Goal: Register for event/course

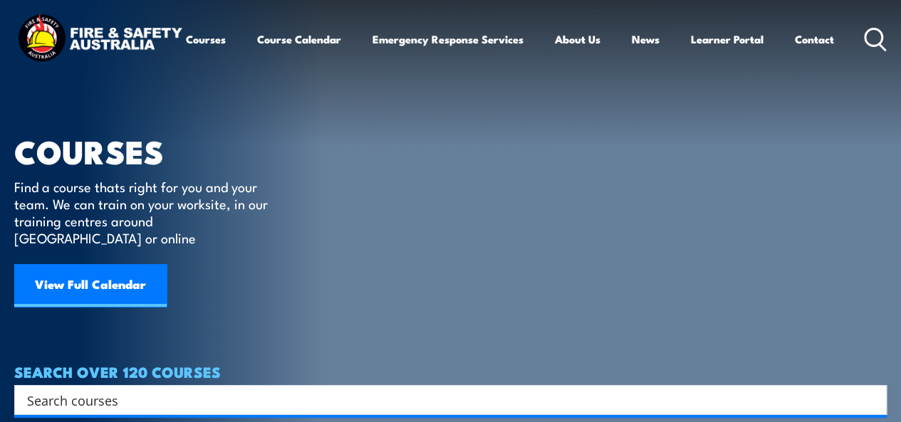
drag, startPoint x: 97, startPoint y: 387, endPoint x: 124, endPoint y: 378, distance: 28.4
click at [97, 390] on input "Search input" at bounding box center [441, 400] width 828 height 21
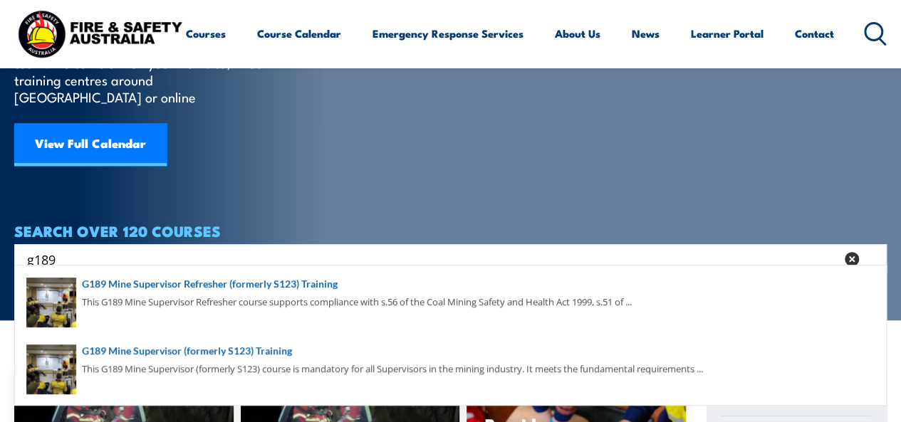
scroll to position [142, 0]
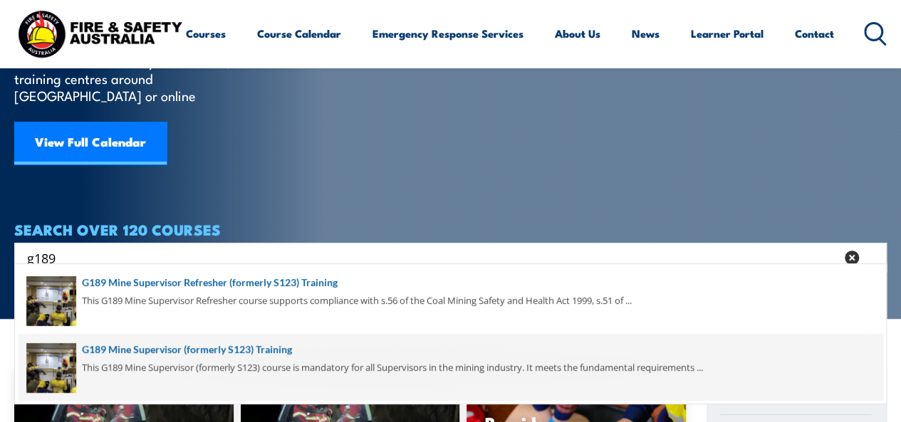
type input "g189"
click at [275, 348] on span at bounding box center [451, 367] width 864 height 67
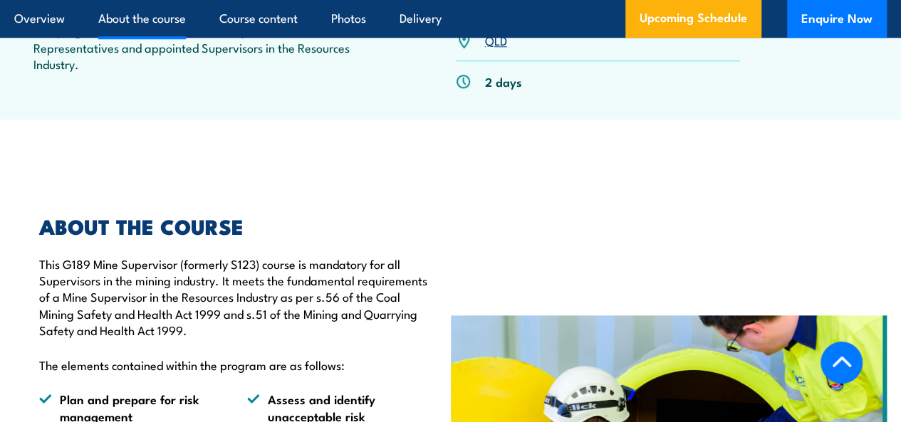
scroll to position [427, 0]
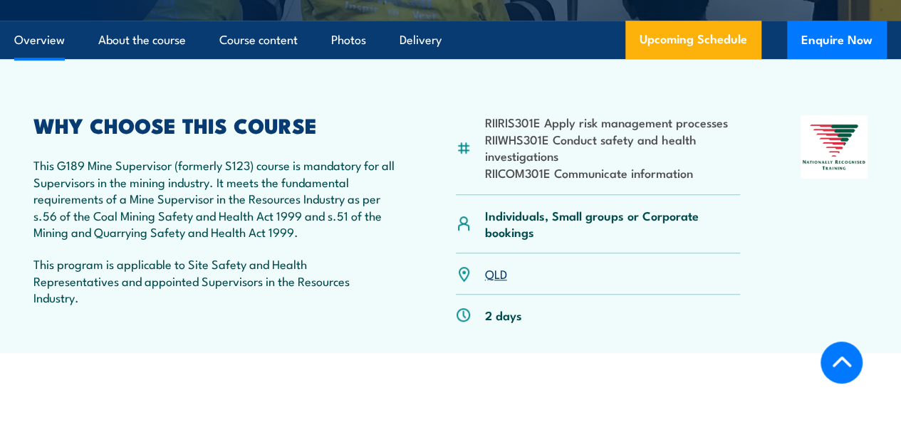
click at [496, 282] on link "QLD" at bounding box center [496, 273] width 22 height 17
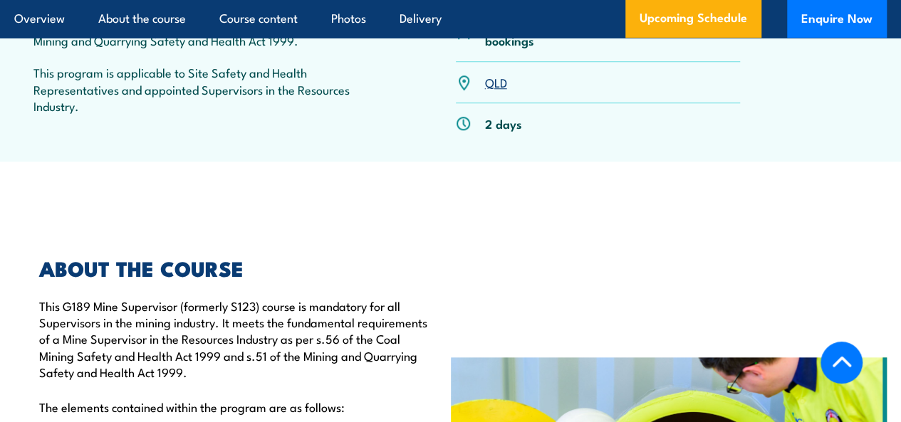
scroll to position [560, 0]
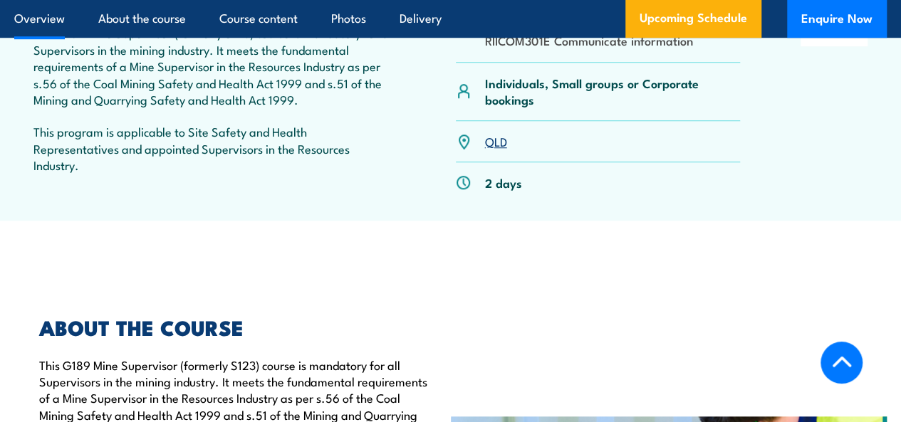
click at [494, 150] on link "QLD" at bounding box center [496, 140] width 22 height 17
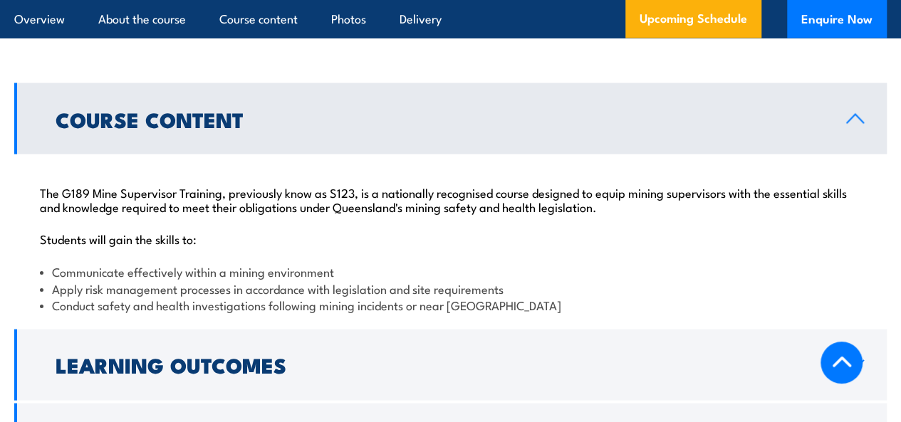
scroll to position [0, 0]
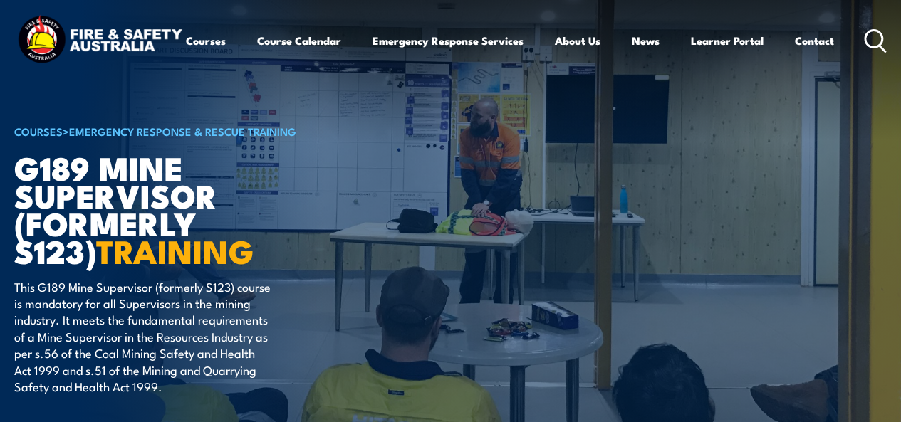
click at [864, 53] on icon at bounding box center [875, 41] width 23 height 24
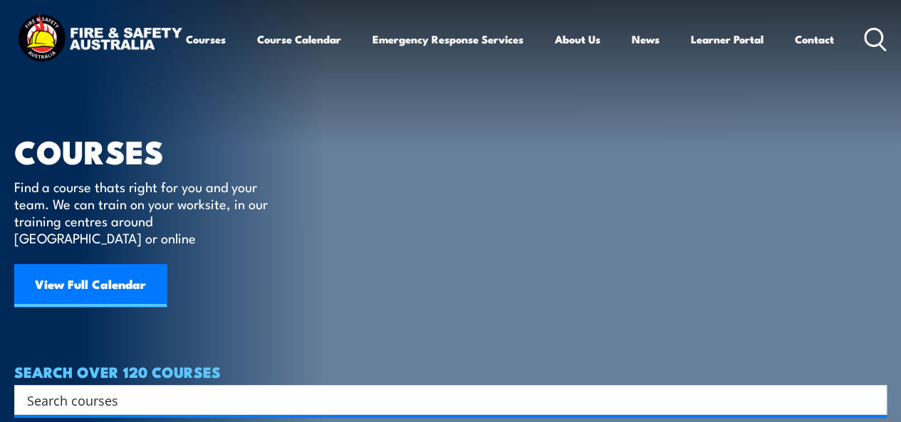
click at [71, 390] on input "Search input" at bounding box center [441, 400] width 828 height 21
click at [864, 51] on icon at bounding box center [875, 40] width 23 height 24
click at [142, 385] on div "Search" at bounding box center [450, 400] width 873 height 30
click at [57, 390] on input "Search input" at bounding box center [441, 400] width 828 height 21
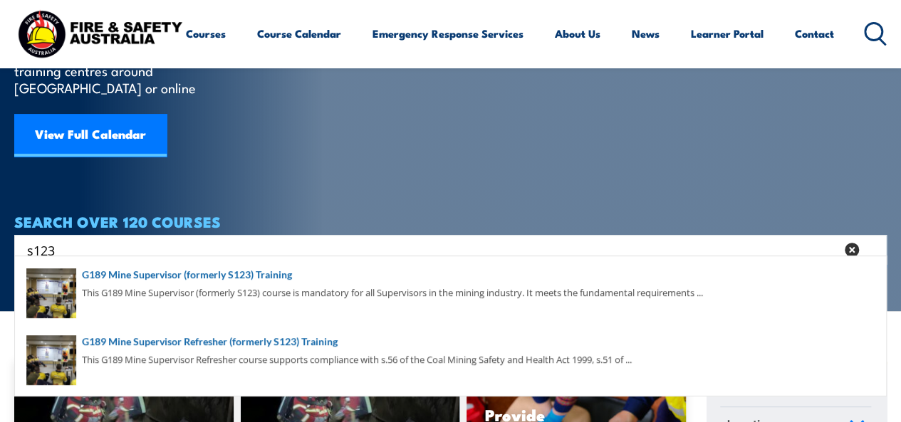
scroll to position [214, 0]
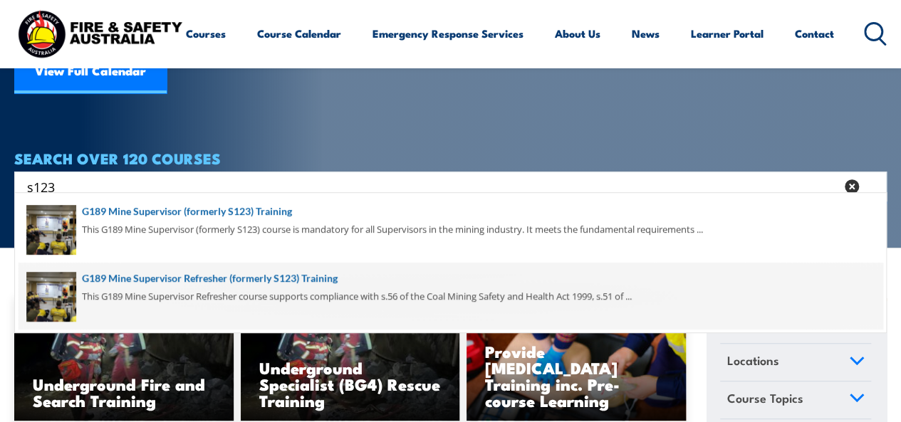
type input "s123"
click at [322, 274] on span at bounding box center [451, 296] width 864 height 67
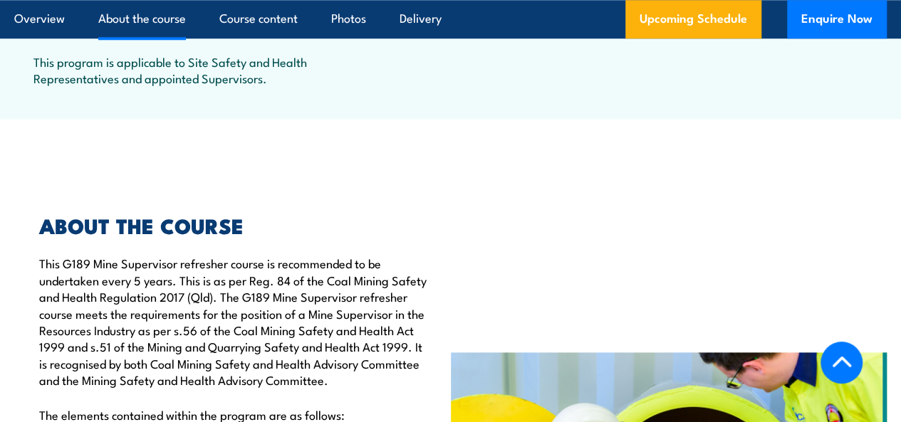
scroll to position [427, 0]
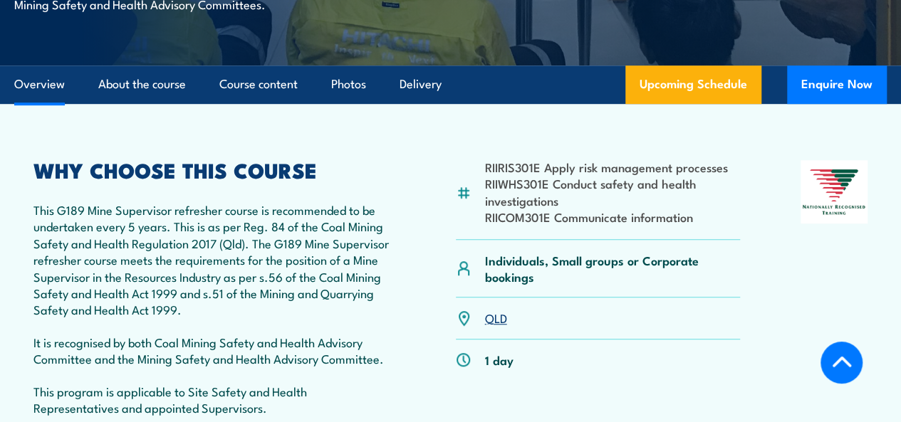
click at [501, 326] on link "QLD" at bounding box center [496, 317] width 22 height 17
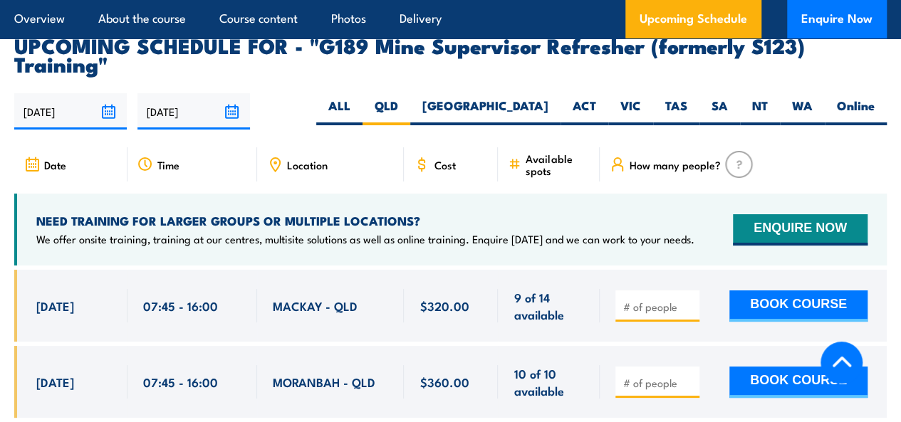
scroll to position [2665, 0]
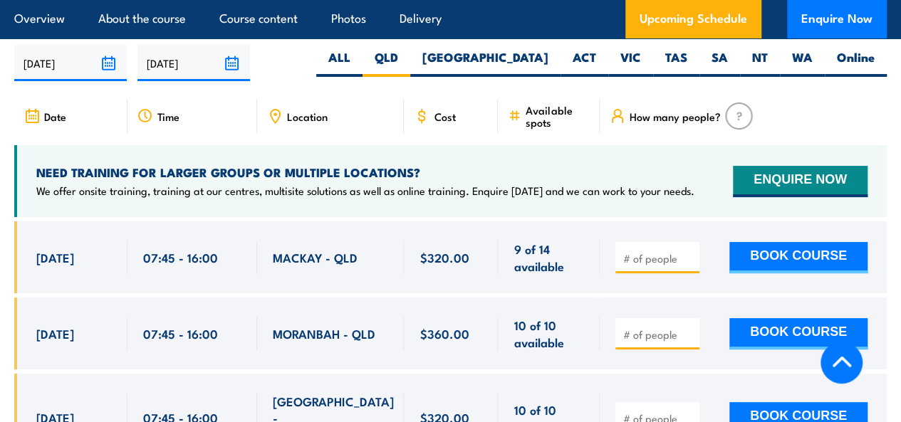
click at [643, 266] on input "number" at bounding box center [658, 258] width 71 height 14
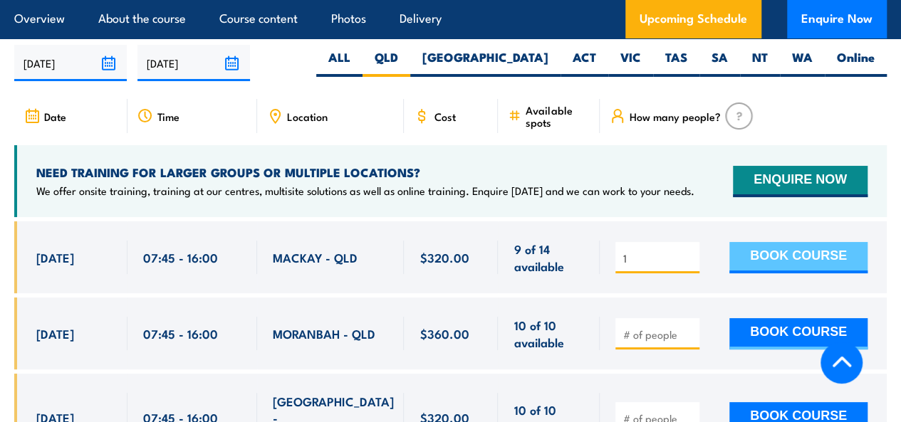
type input "1"
click at [796, 258] on button "BOOK COURSE" at bounding box center [798, 257] width 138 height 31
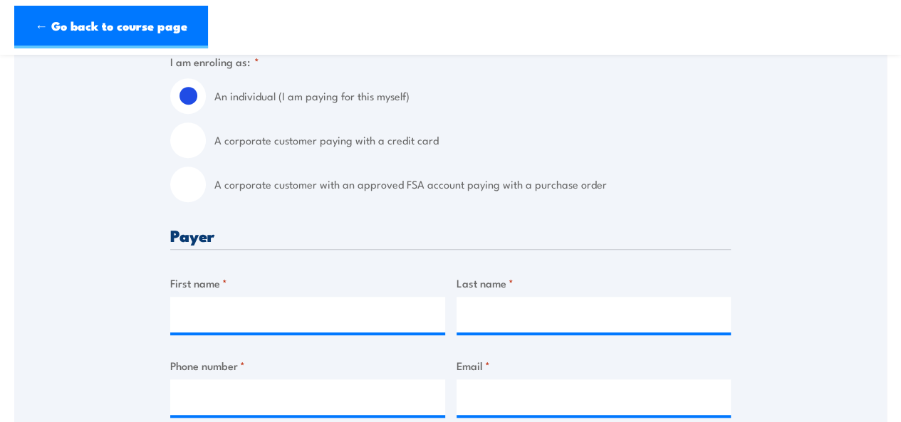
scroll to position [356, 0]
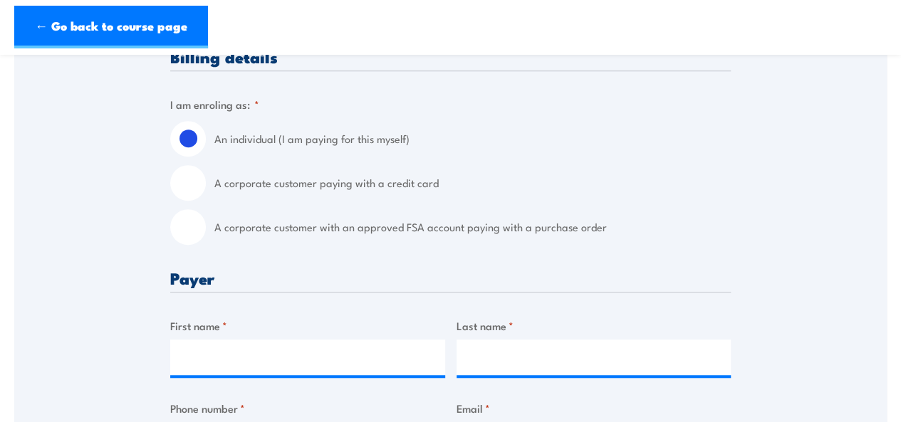
click at [190, 190] on input "A corporate customer paying with a credit card" at bounding box center [188, 183] width 36 height 36
radio input "true"
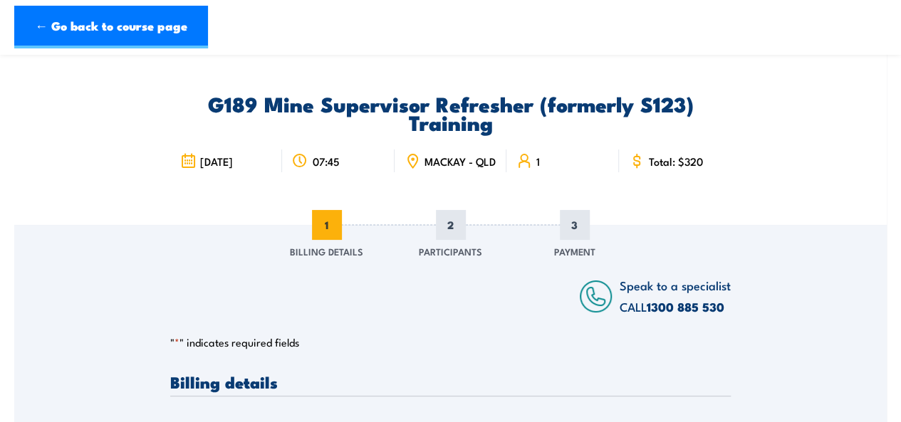
scroll to position [0, 0]
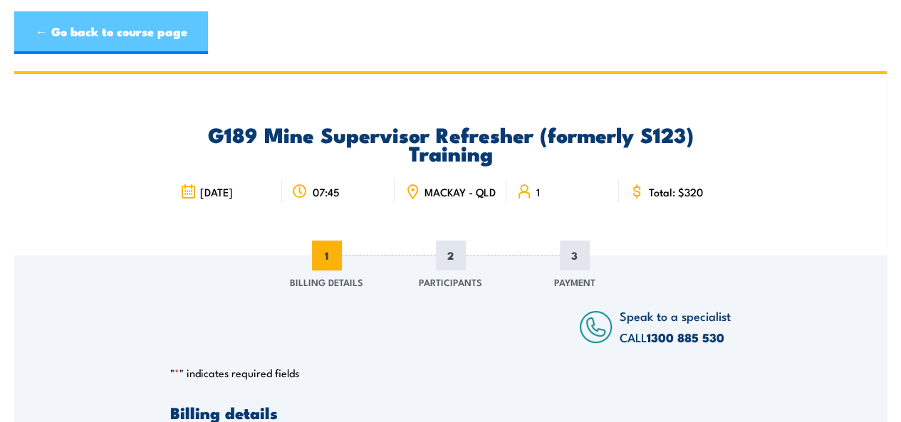
click at [77, 32] on link "← Go back to course page" at bounding box center [111, 32] width 194 height 43
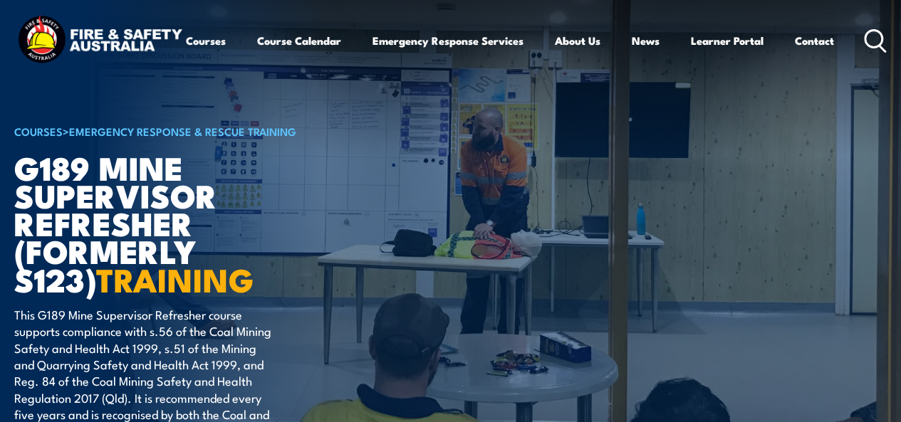
click at [864, 53] on icon at bounding box center [875, 41] width 23 height 24
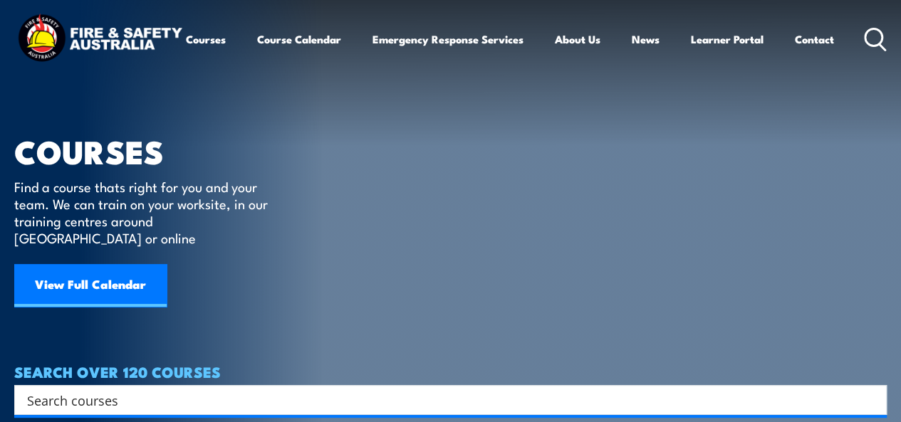
click at [148, 394] on div "Search" at bounding box center [450, 400] width 873 height 30
click at [99, 390] on input "Search input" at bounding box center [441, 400] width 828 height 21
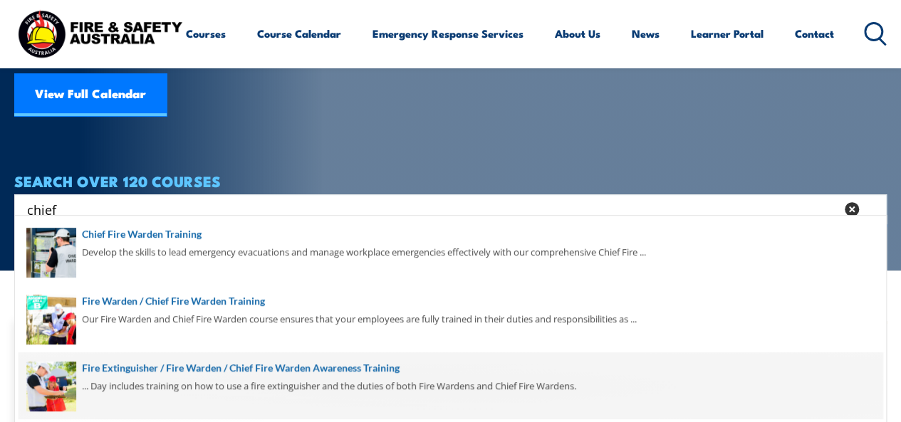
scroll to position [214, 0]
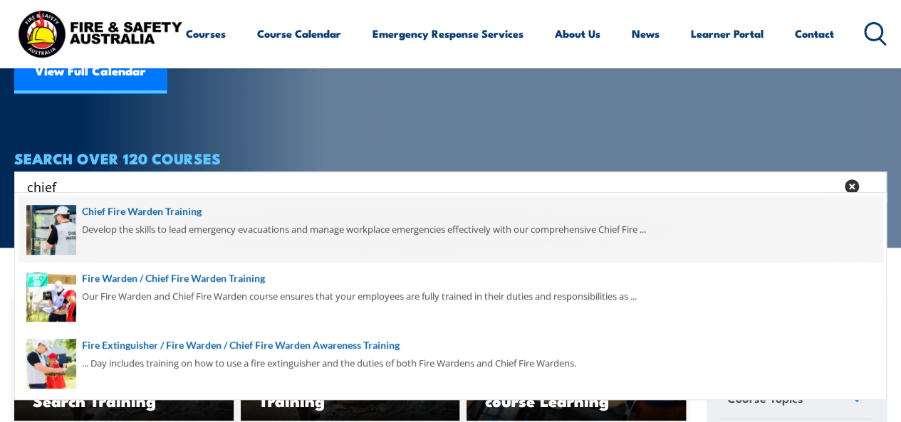
type input "chief"
click at [180, 204] on span at bounding box center [451, 229] width 864 height 67
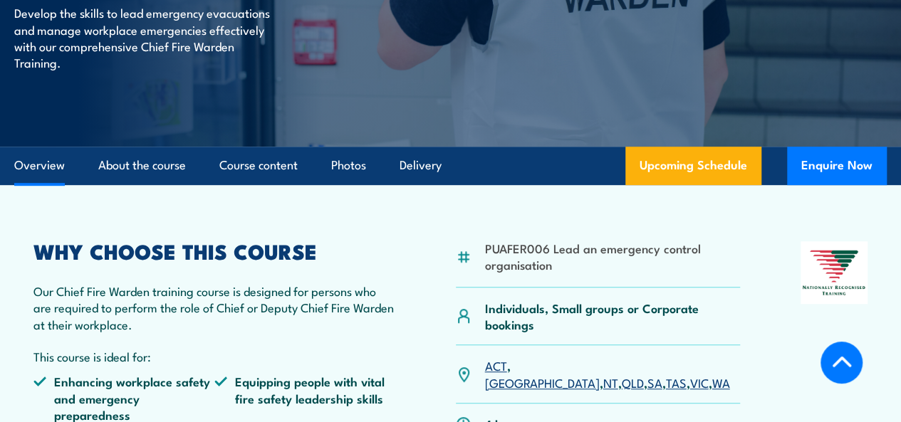
scroll to position [356, 0]
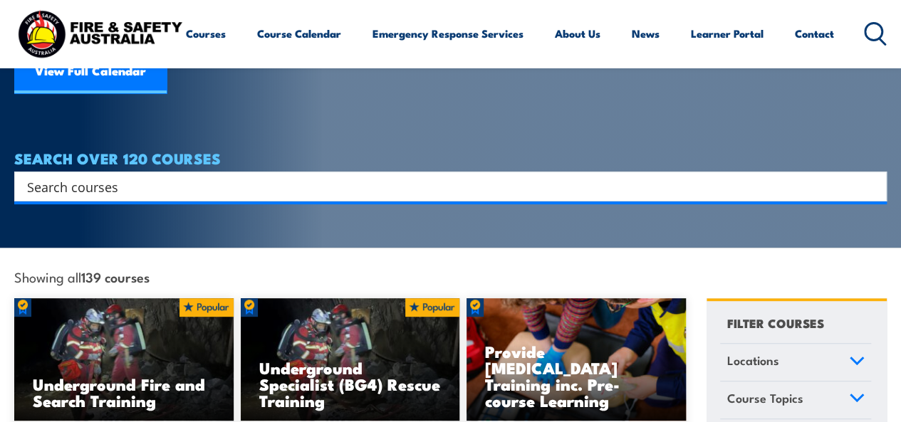
click at [137, 176] on input "Search input" at bounding box center [441, 186] width 828 height 21
type input "c"
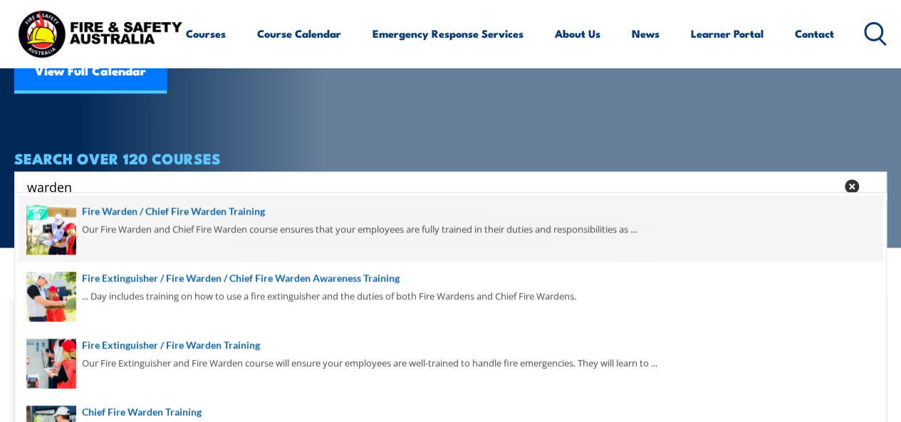
type input "warden"
click at [220, 209] on span at bounding box center [451, 229] width 864 height 67
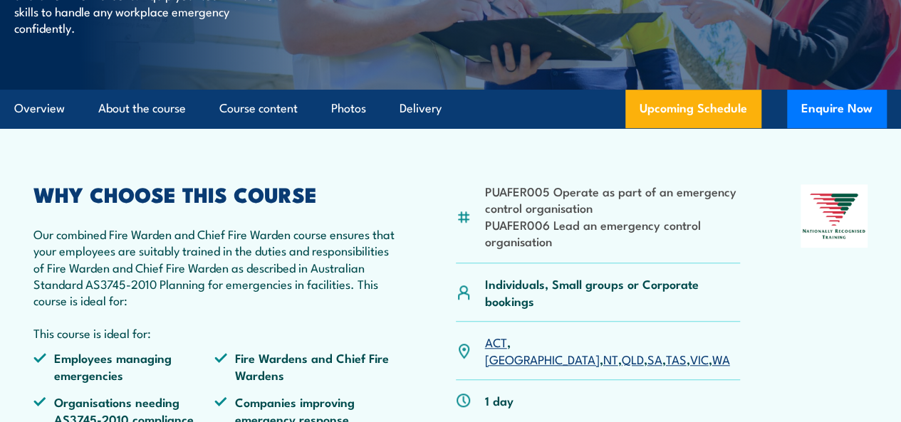
scroll to position [499, 0]
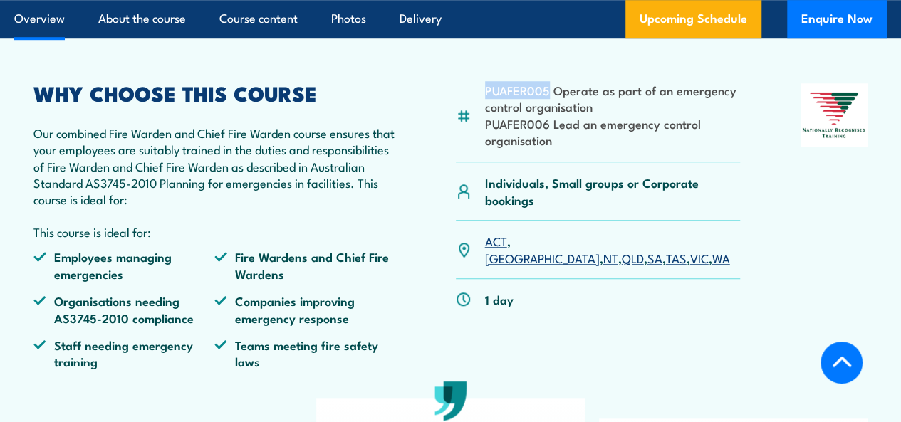
drag, startPoint x: 487, startPoint y: 119, endPoint x: 548, endPoint y: 125, distance: 62.2
click at [548, 115] on li "PUAFER005 Operate as part of an emergency control organisation" at bounding box center [613, 98] width 256 height 33
click at [631, 149] on li "PUAFER006 Lead an emergency control organisation" at bounding box center [613, 131] width 256 height 33
click at [622, 266] on link "QLD" at bounding box center [633, 257] width 22 height 17
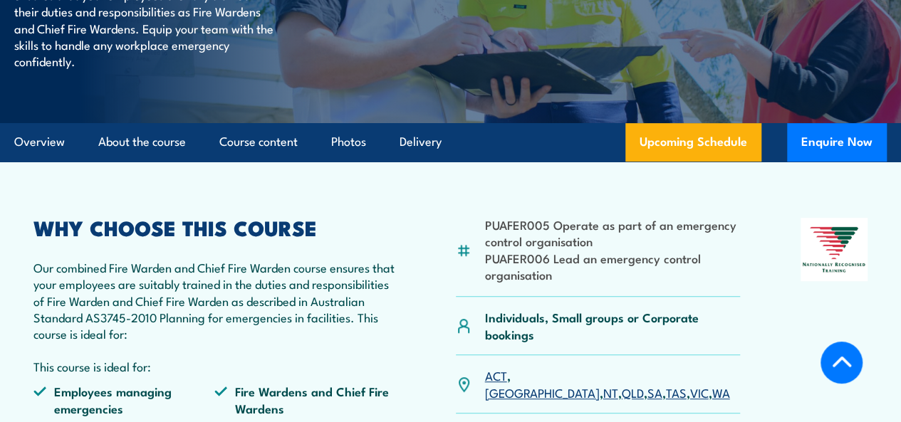
scroll to position [249, 0]
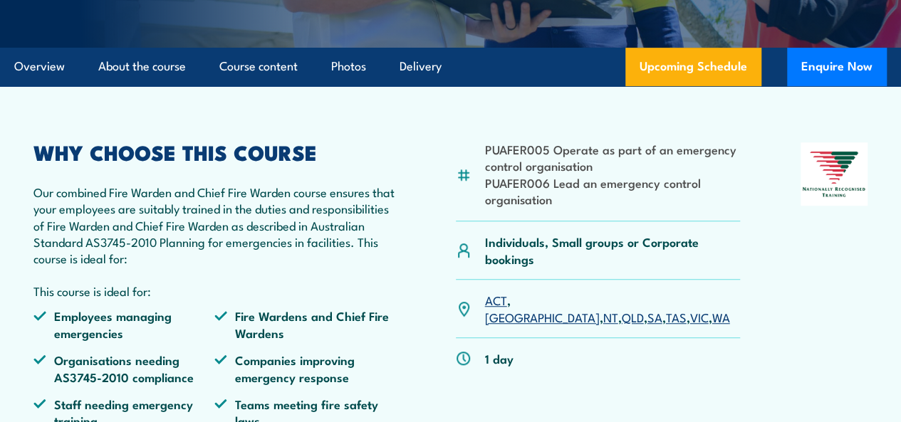
scroll to position [427, 0]
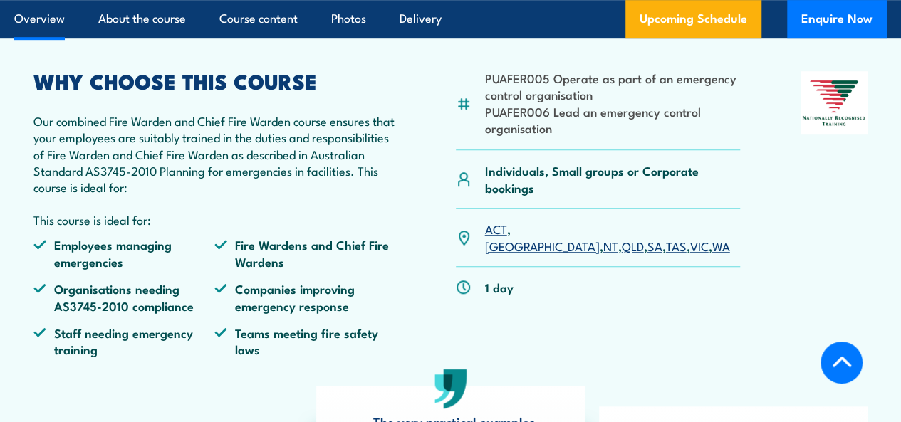
click at [622, 254] on link "QLD" at bounding box center [633, 245] width 22 height 17
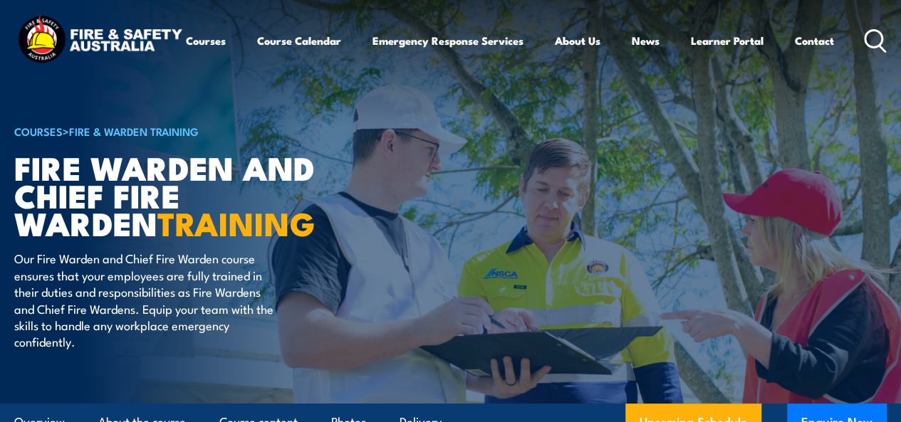
click at [864, 53] on icon at bounding box center [875, 41] width 23 height 24
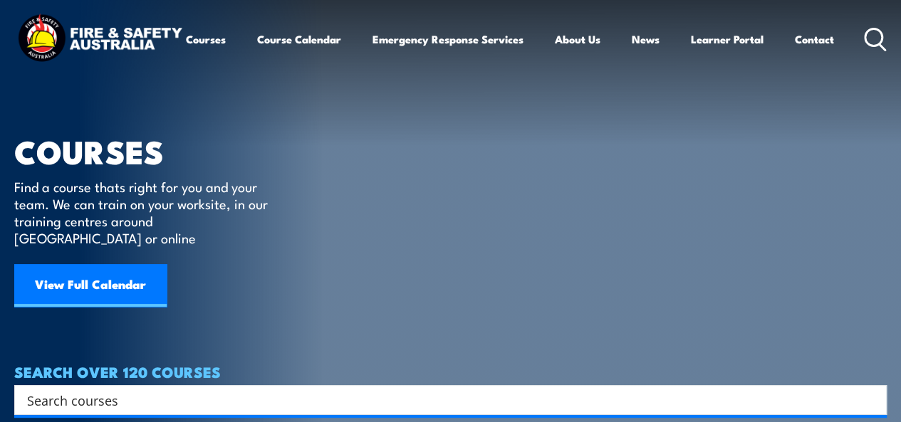
click at [115, 390] on input "Search input" at bounding box center [441, 400] width 828 height 21
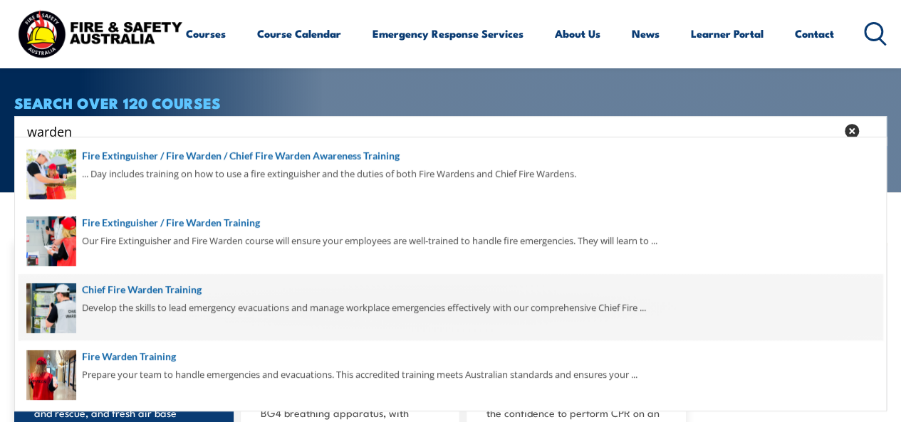
scroll to position [356, 0]
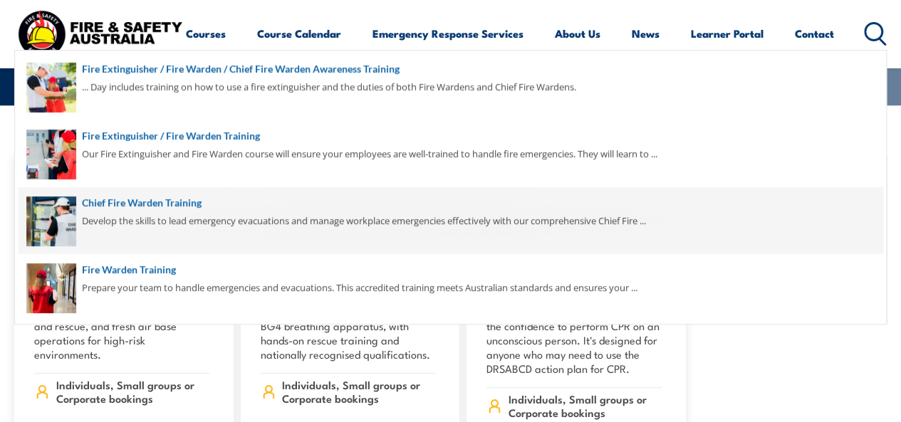
type input "warden"
click at [179, 202] on span at bounding box center [451, 220] width 864 height 67
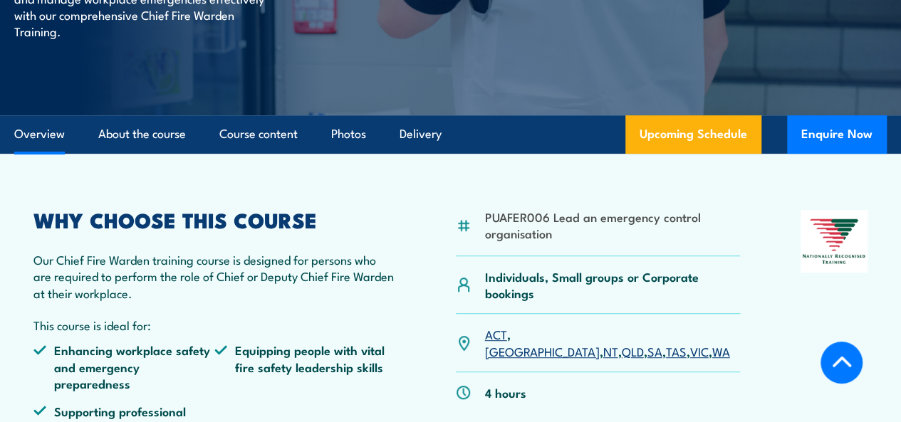
scroll to position [142, 0]
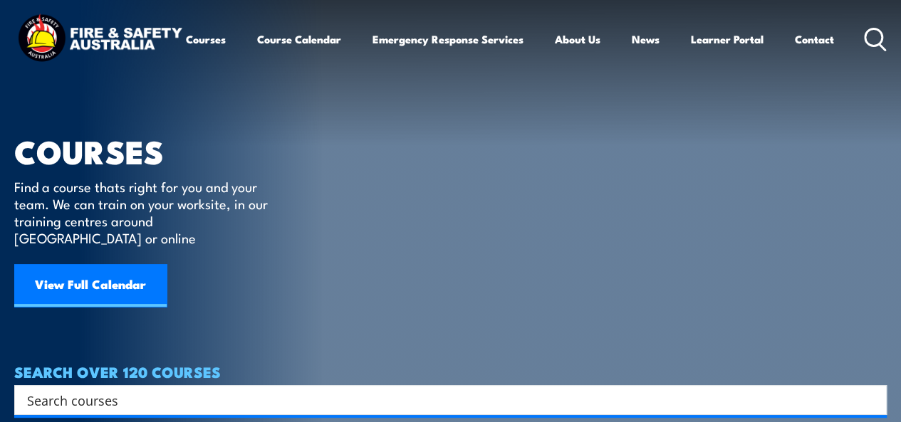
click at [67, 390] on input "Search input" at bounding box center [441, 400] width 828 height 21
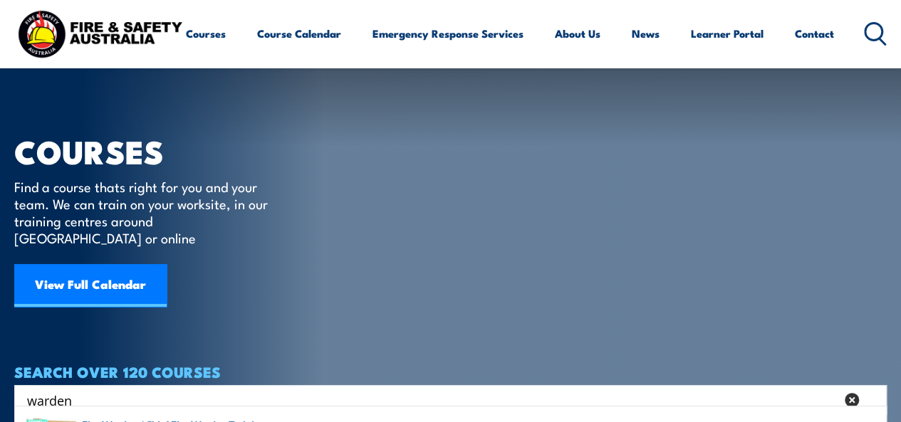
scroll to position [142, 0]
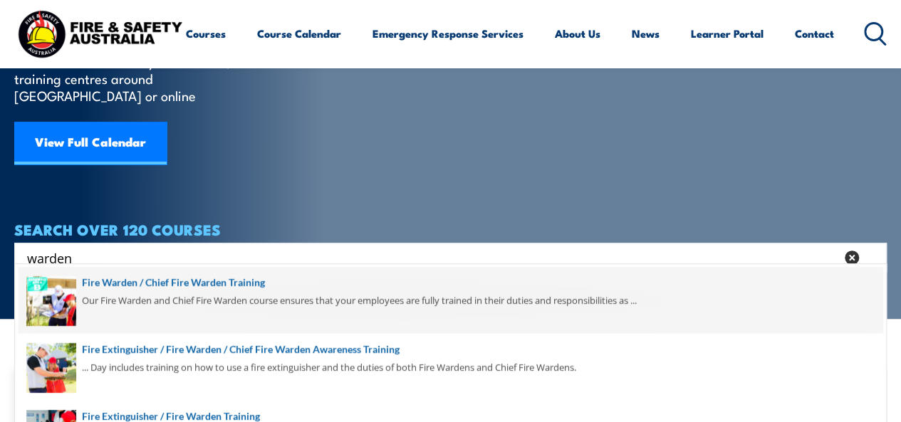
type input "warden"
click at [249, 281] on span at bounding box center [451, 300] width 864 height 67
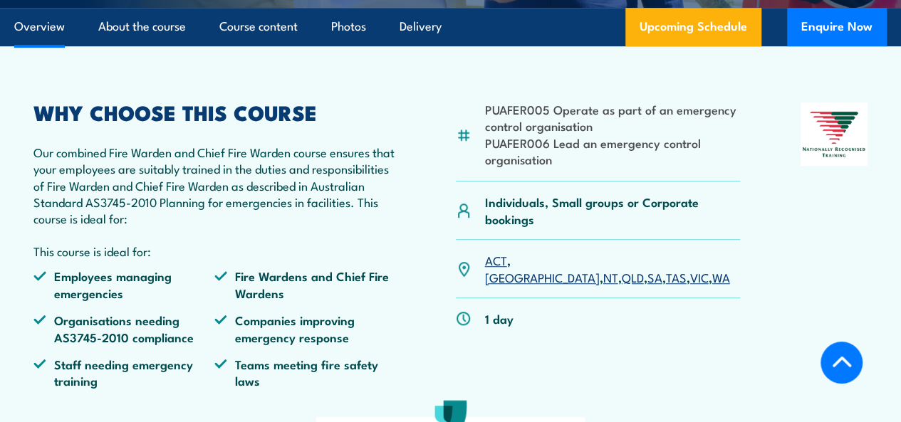
scroll to position [427, 0]
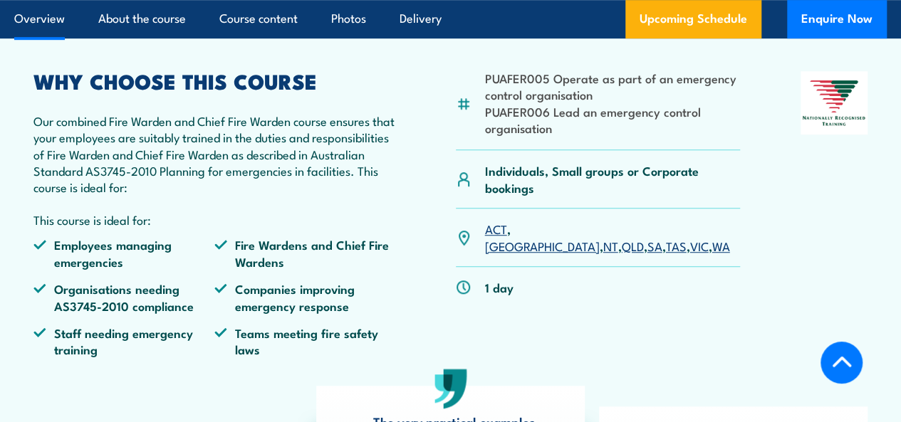
click at [622, 254] on link "QLD" at bounding box center [633, 245] width 22 height 17
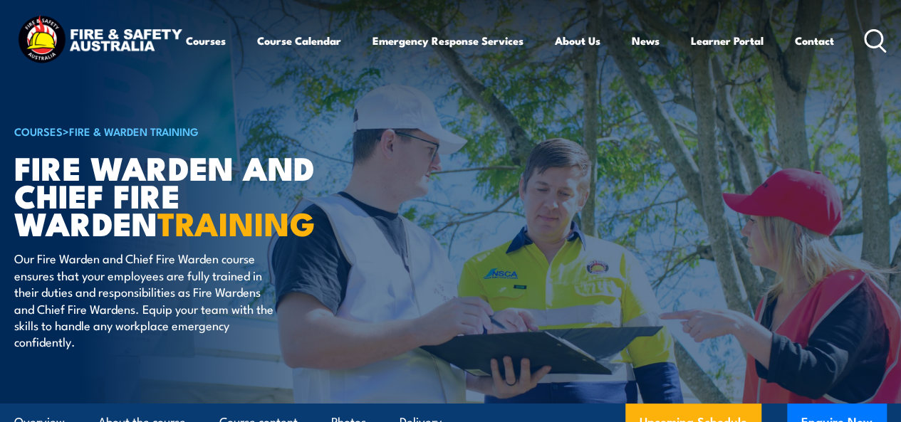
click at [864, 53] on icon at bounding box center [875, 41] width 23 height 24
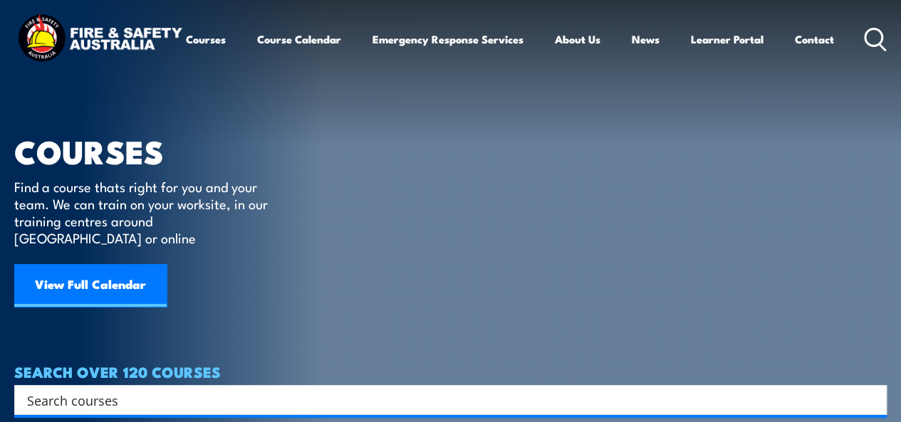
click at [162, 390] on input "Search input" at bounding box center [441, 400] width 828 height 21
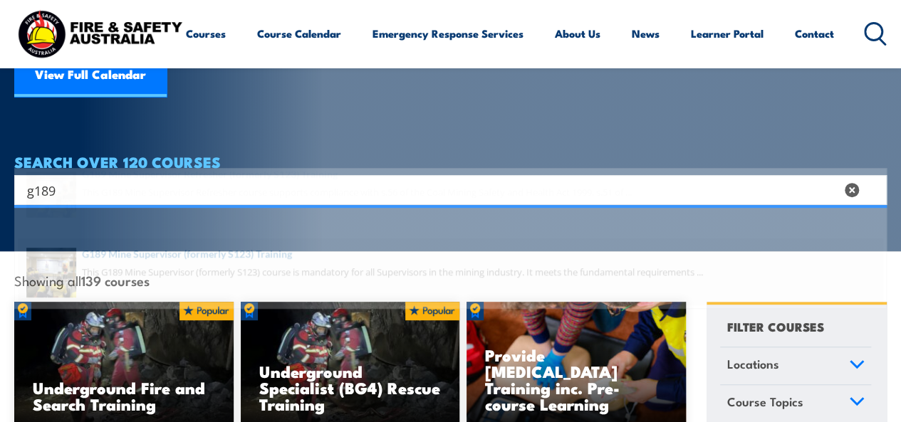
scroll to position [214, 0]
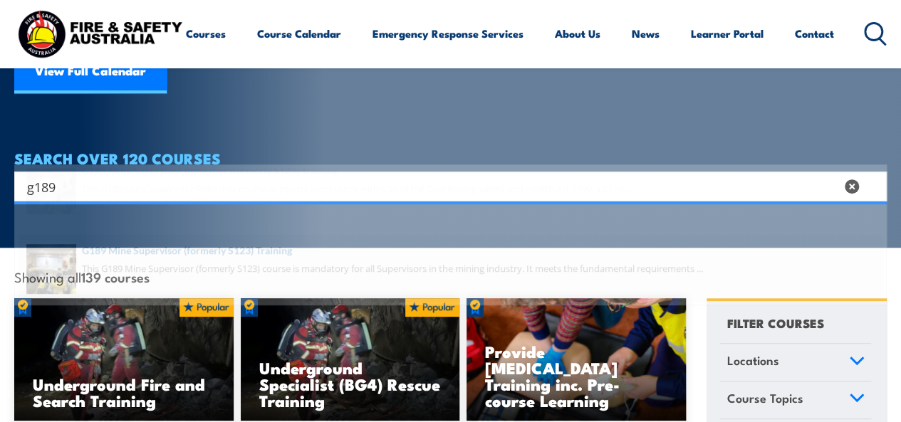
type input "g189"
click at [266, 274] on span at bounding box center [451, 296] width 864 height 67
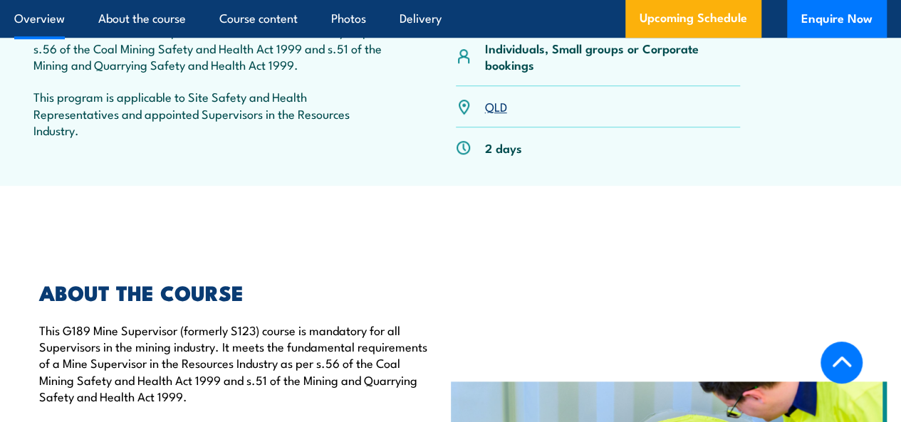
scroll to position [641, 0]
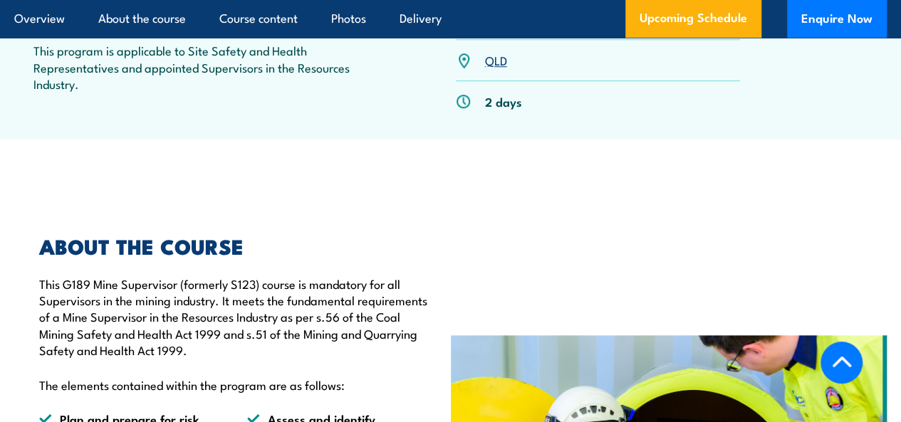
click at [497, 68] on link "QLD" at bounding box center [496, 59] width 22 height 17
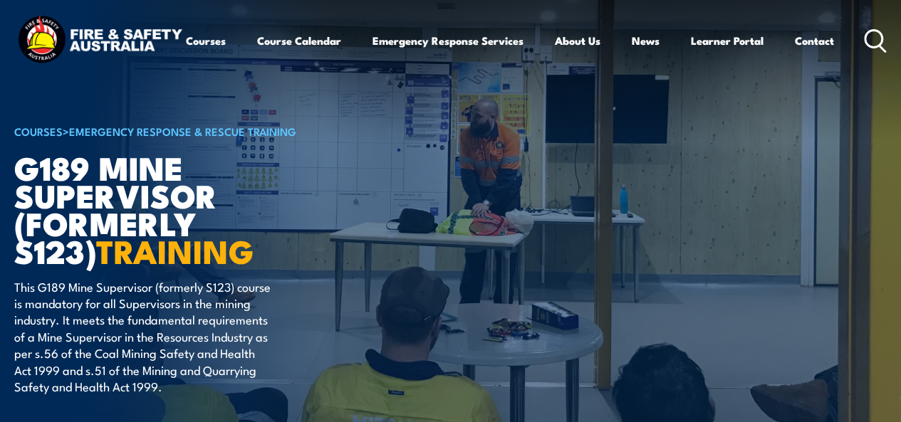
click at [864, 53] on icon at bounding box center [875, 41] width 23 height 24
